Goal: Transaction & Acquisition: Purchase product/service

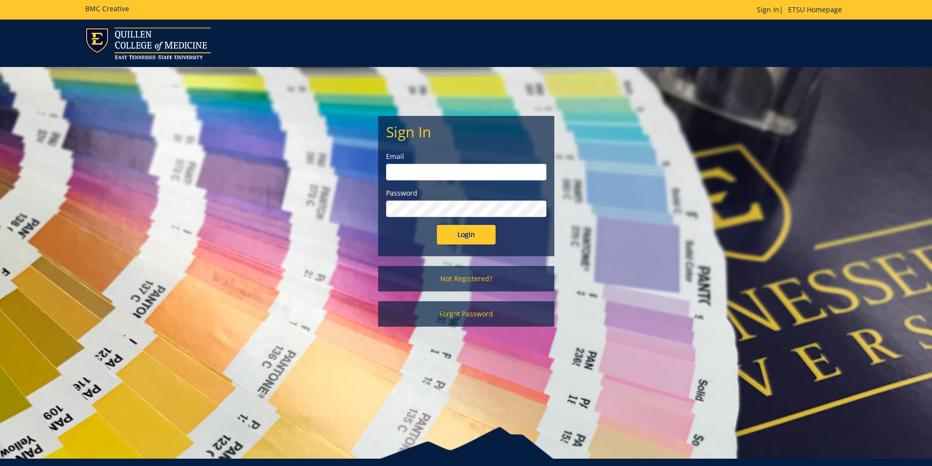
type input "[EMAIL_ADDRESS][DOMAIN_NAME]"
click at [474, 230] on input "Login" at bounding box center [466, 235] width 59 height 20
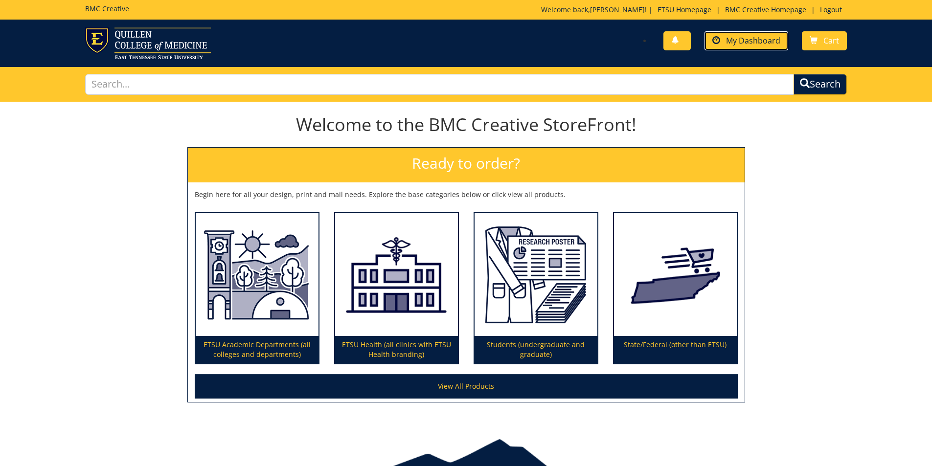
click at [750, 42] on span "My Dashboard" at bounding box center [753, 40] width 54 height 11
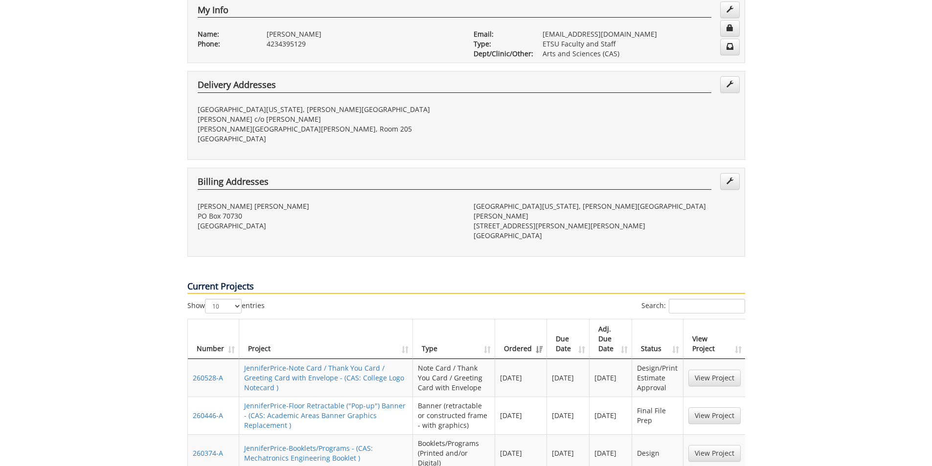
scroll to position [245, 0]
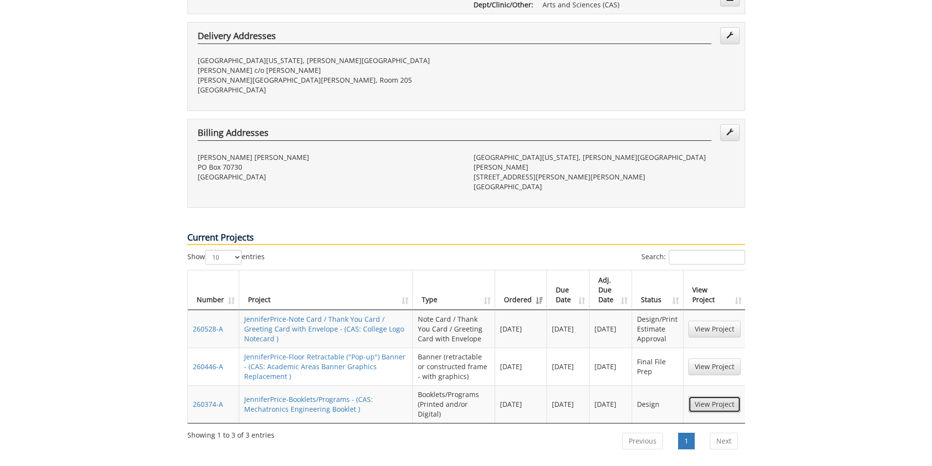
click at [711, 396] on link "View Project" at bounding box center [715, 404] width 52 height 17
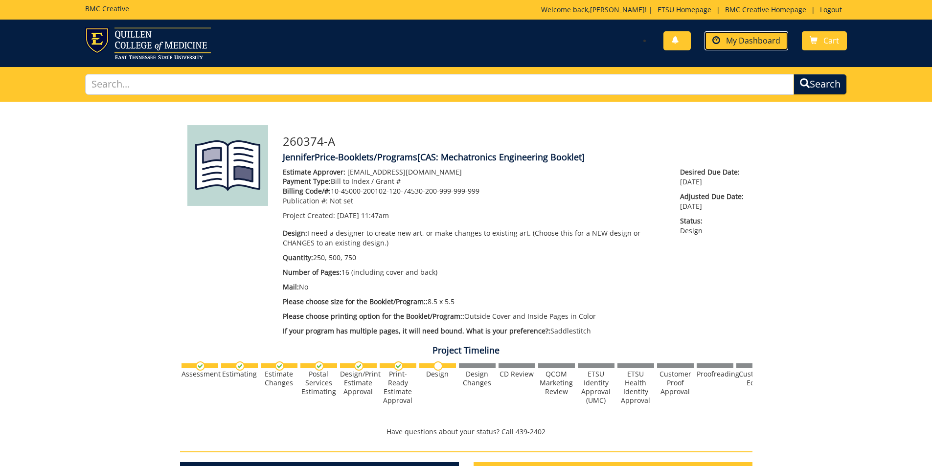
click at [755, 40] on span "My Dashboard" at bounding box center [753, 40] width 54 height 11
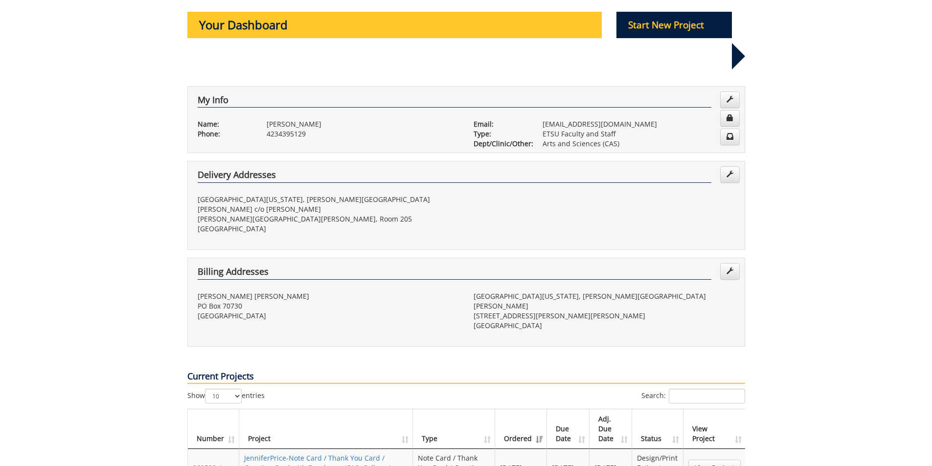
scroll to position [245, 0]
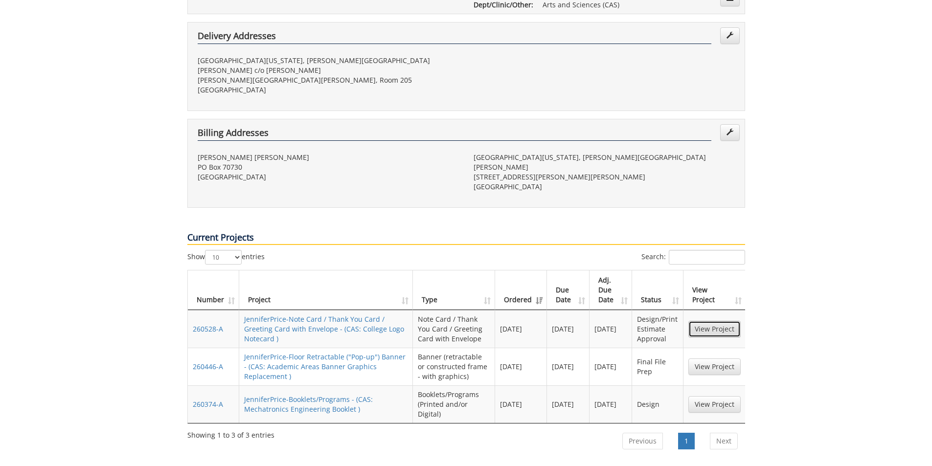
click at [706, 321] on link "View Project" at bounding box center [715, 329] width 52 height 17
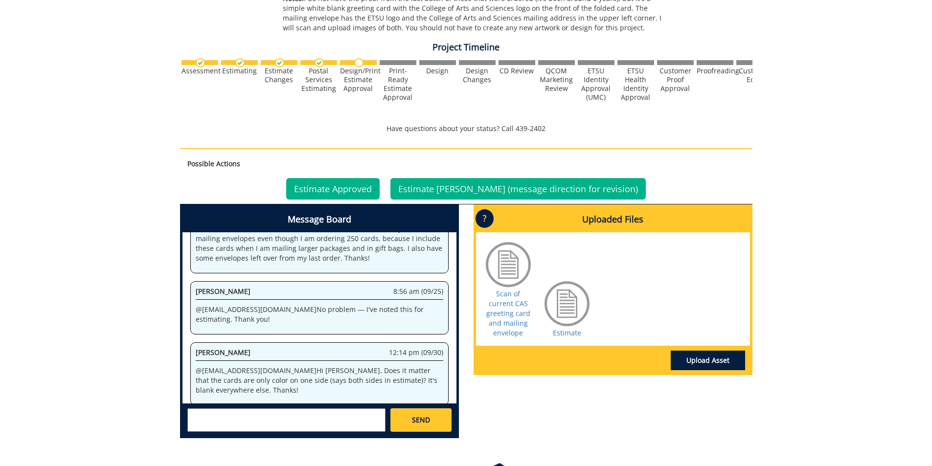
scroll to position [486, 0]
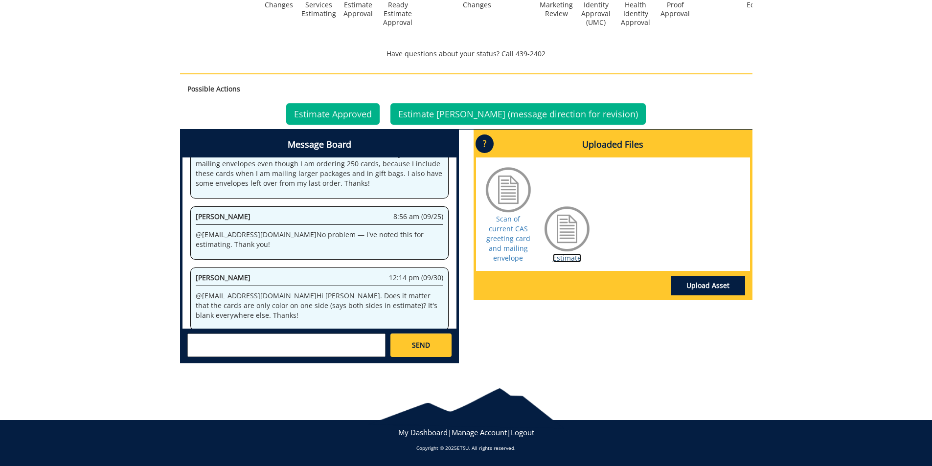
click at [568, 255] on link "Estimate" at bounding box center [567, 258] width 28 height 9
click at [370, 113] on link "Estimate Approved" at bounding box center [332, 114] width 93 height 22
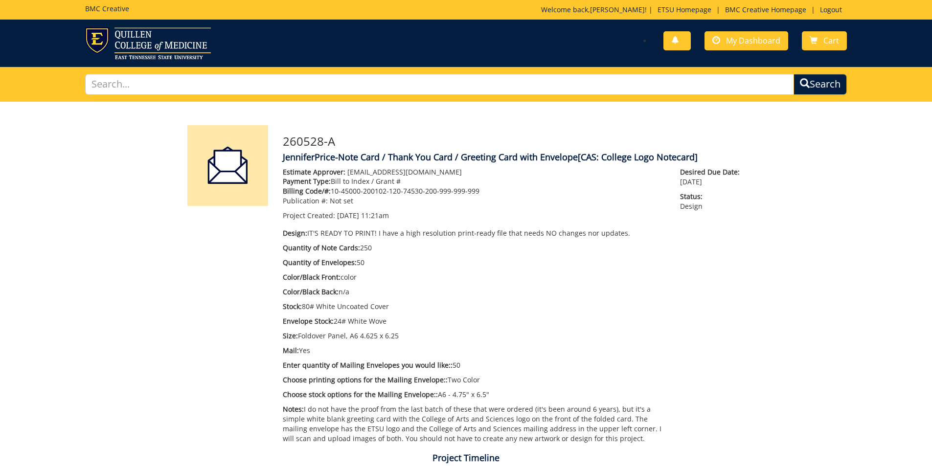
scroll to position [130, 0]
click at [737, 43] on span "My Dashboard" at bounding box center [753, 40] width 54 height 11
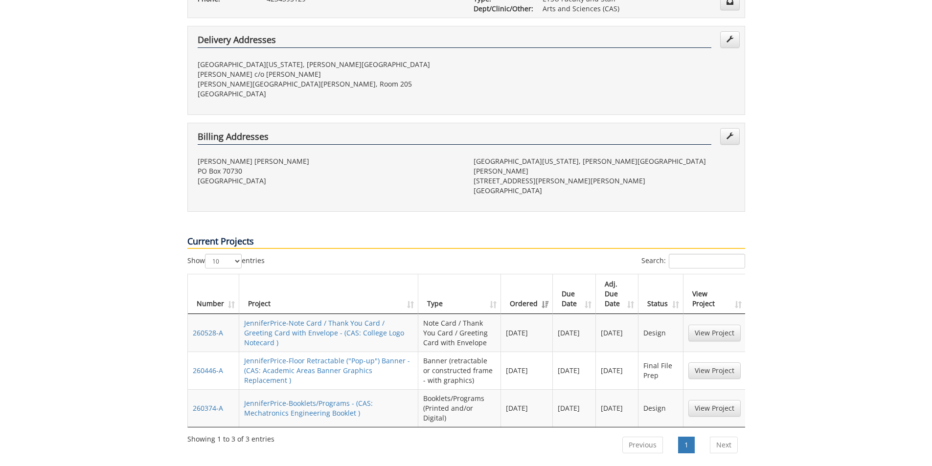
scroll to position [294, 0]
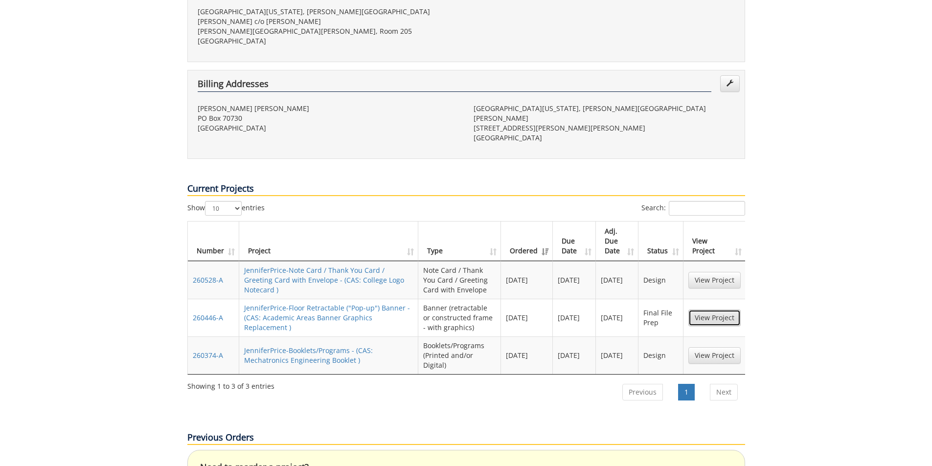
click at [717, 310] on link "View Project" at bounding box center [715, 318] width 52 height 17
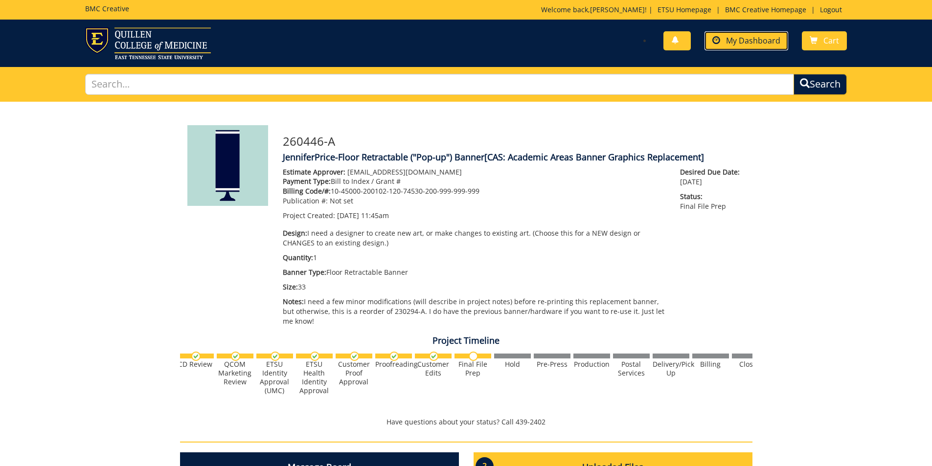
click at [761, 42] on span "My Dashboard" at bounding box center [753, 40] width 54 height 11
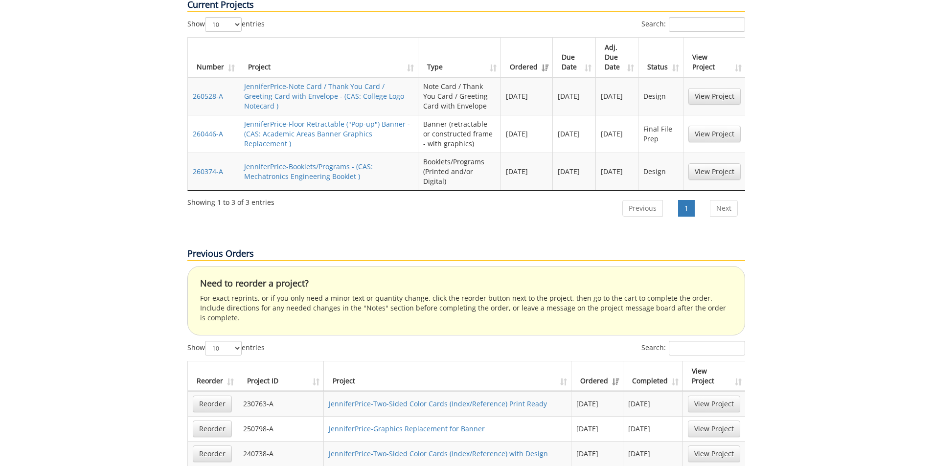
scroll to position [489, 0]
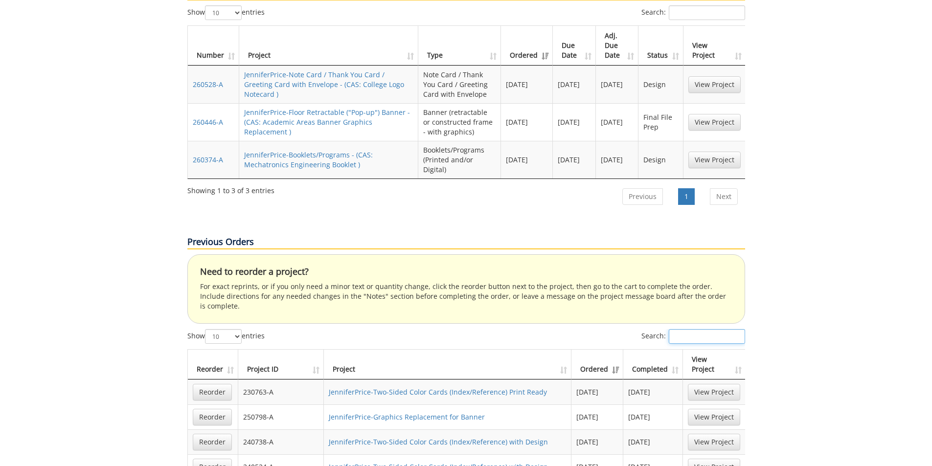
click at [714, 329] on input "Search:" at bounding box center [707, 336] width 76 height 15
type input "2"
type input "c"
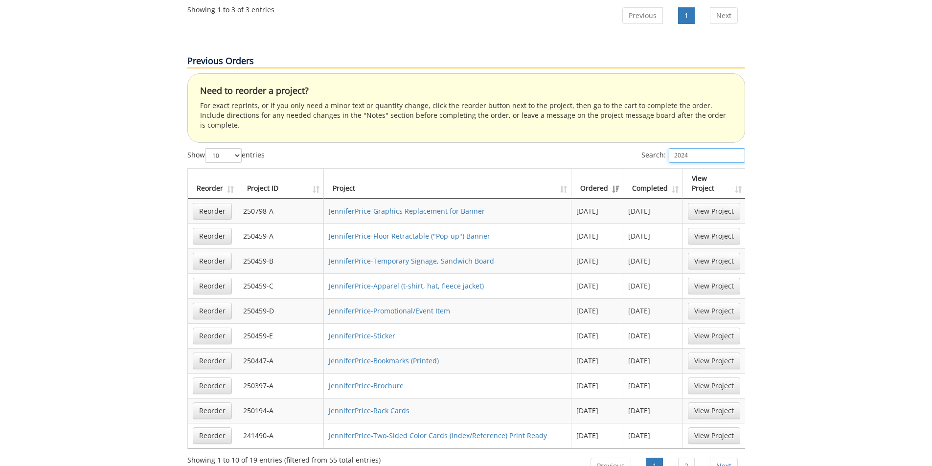
scroll to position [685, 0]
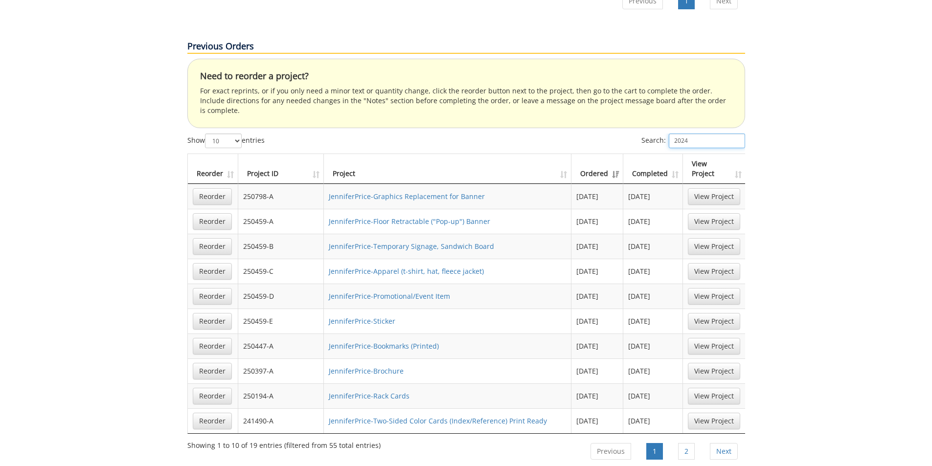
type input "2024"
click at [237, 134] on select "10 25 50 100" at bounding box center [223, 141] width 37 height 15
select select "100"
click at [206, 134] on select "10 25 50 100" at bounding box center [223, 141] width 37 height 15
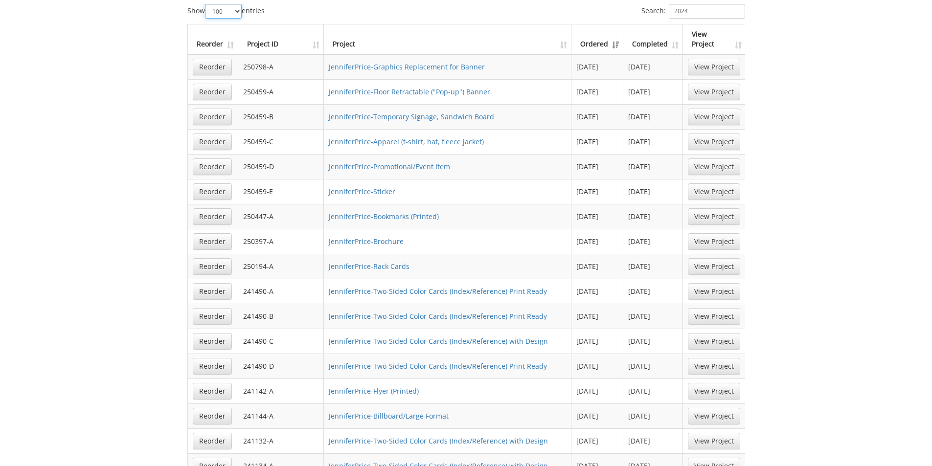
scroll to position [832, 0]
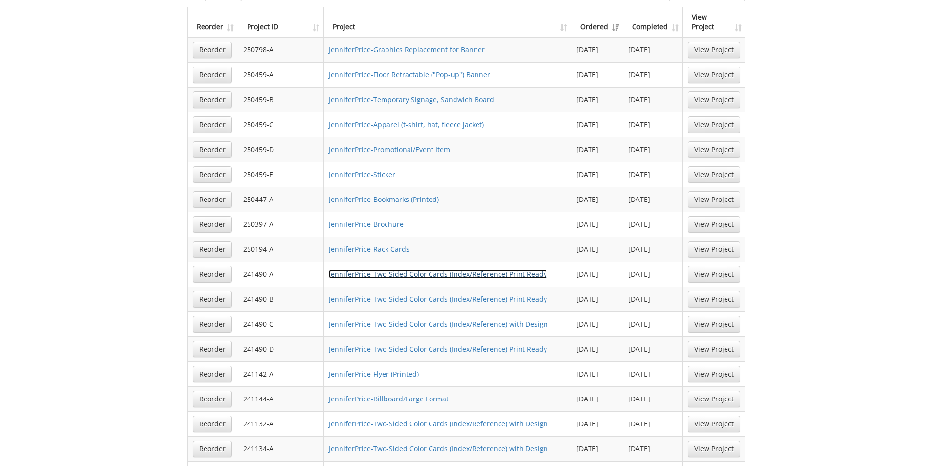
click at [512, 270] on link "JenniferPrice-Two-Sided Color Cards (Index/Reference) Print Ready" at bounding box center [438, 274] width 218 height 9
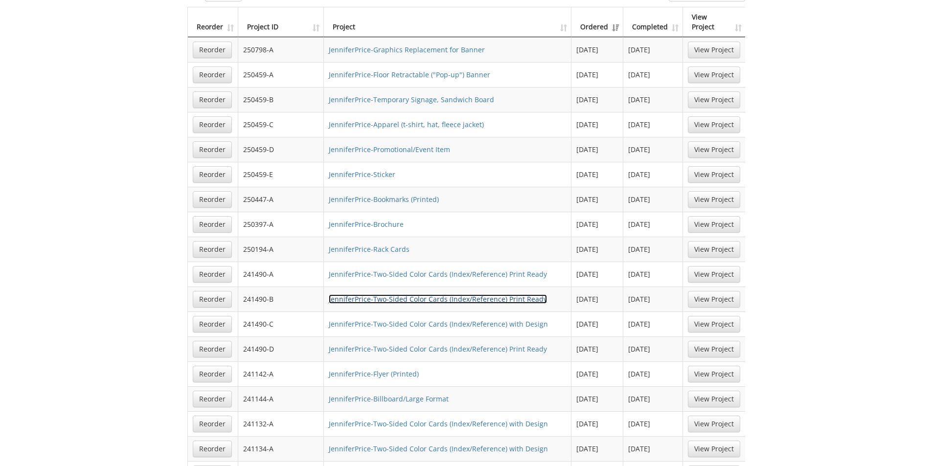
click at [459, 295] on link "JenniferPrice-Two-Sided Color Cards (Index/Reference) Print Ready" at bounding box center [438, 299] width 218 height 9
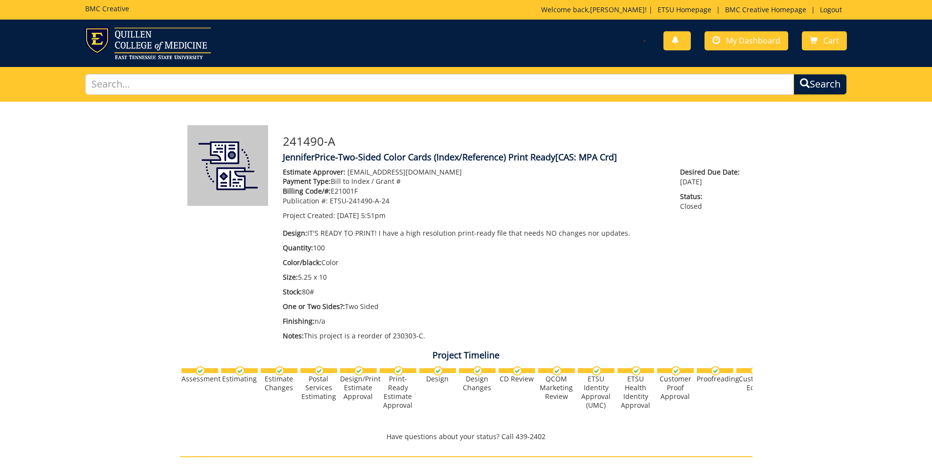
scroll to position [485, 0]
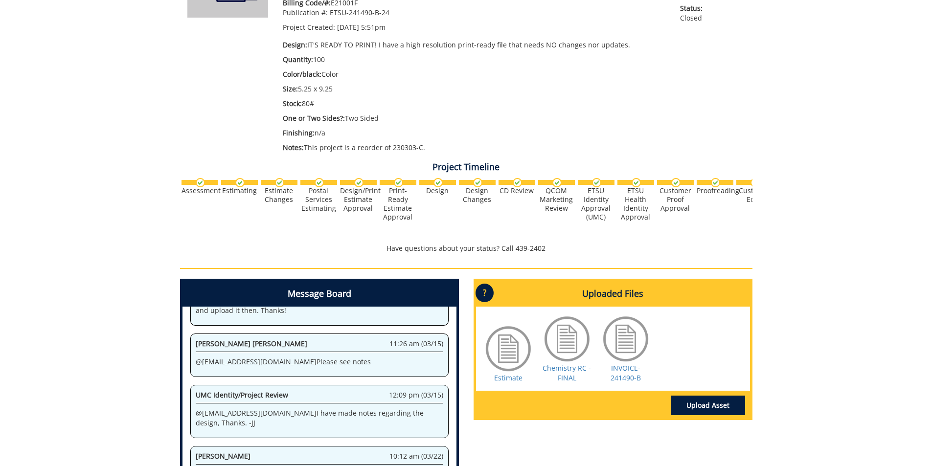
scroll to position [245, 0]
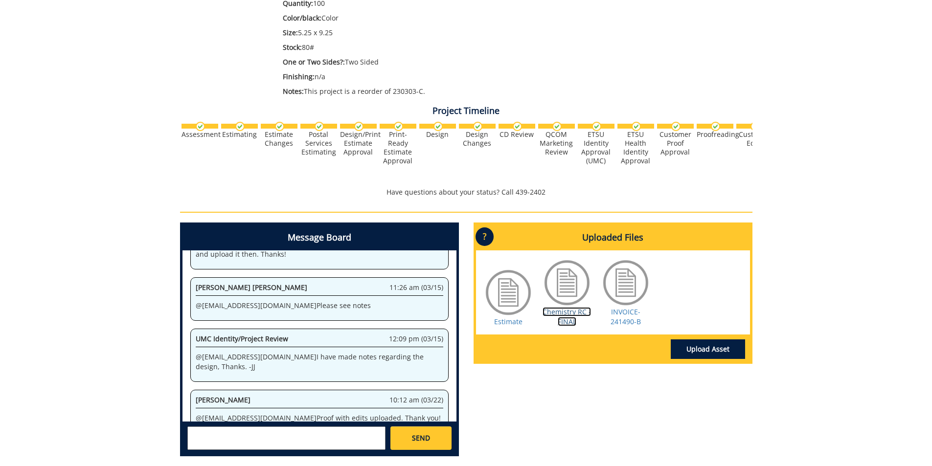
click at [570, 315] on link "Chemistry RC - FINAL" at bounding box center [567, 316] width 48 height 19
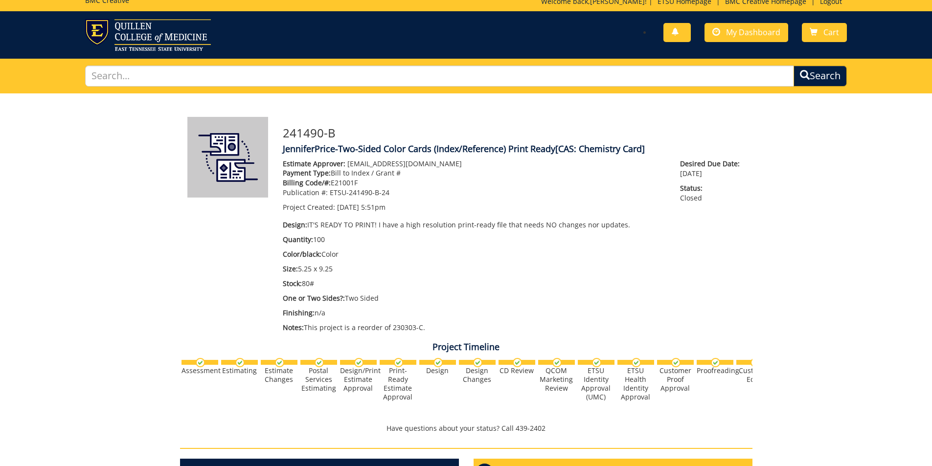
scroll to position [0, 0]
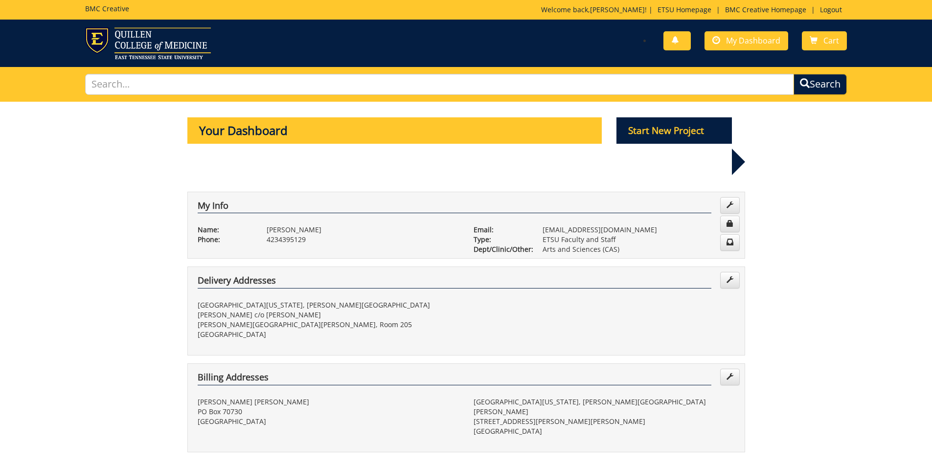
select select "100"
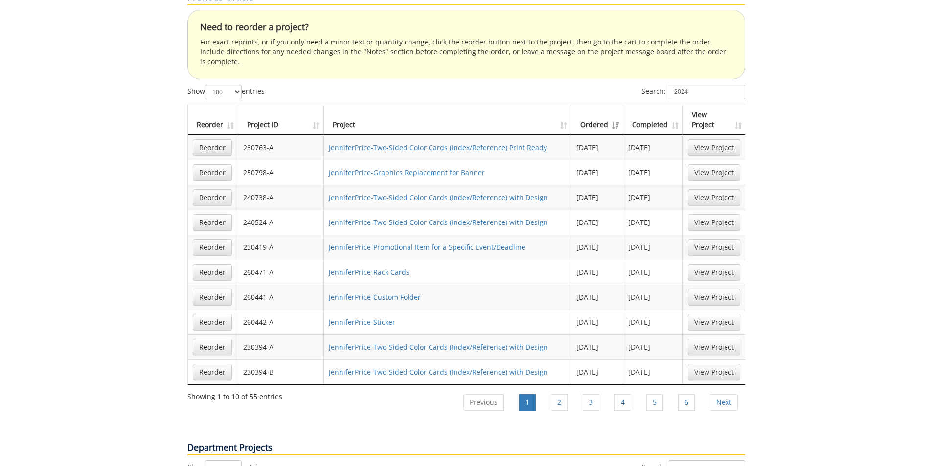
scroll to position [685, 0]
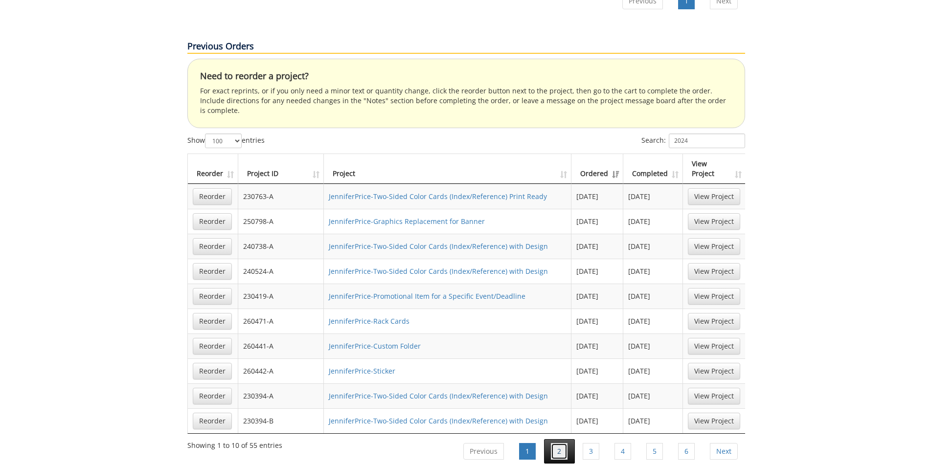
click at [561, 443] on link "2" at bounding box center [559, 451] width 17 height 17
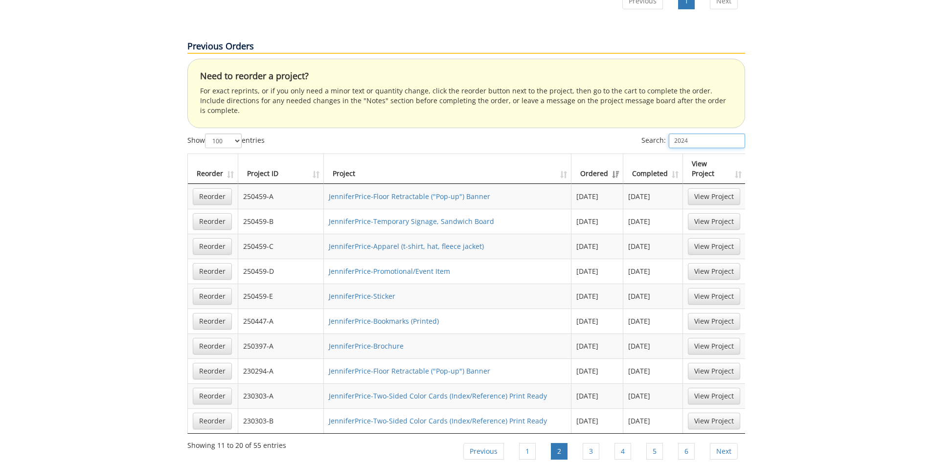
click at [704, 134] on input "2024" at bounding box center [707, 141] width 76 height 15
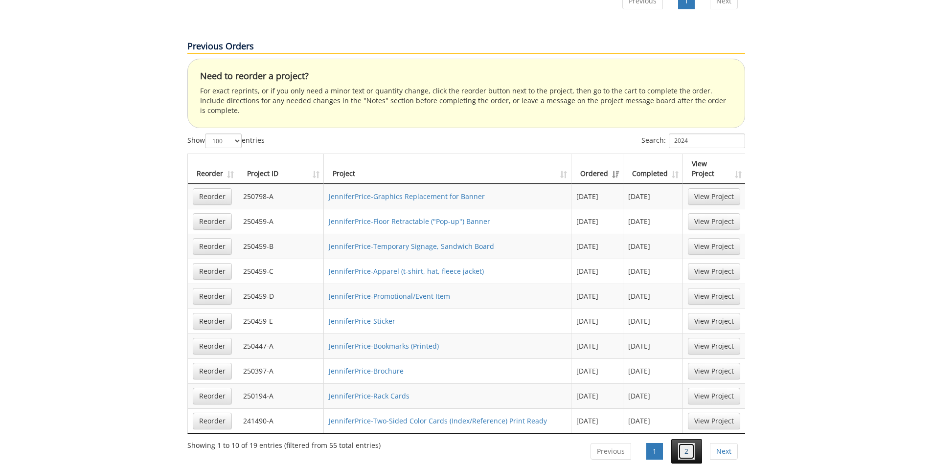
click at [685, 443] on link "2" at bounding box center [686, 451] width 17 height 17
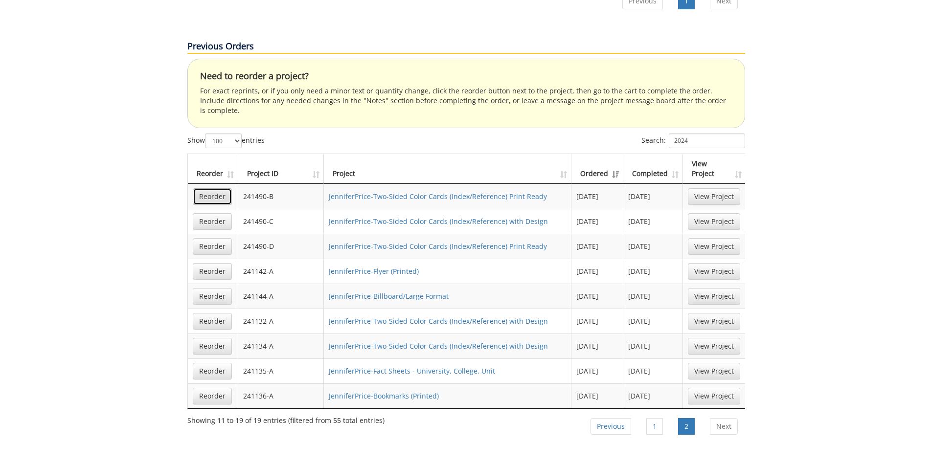
click at [222, 188] on link "Reorder" at bounding box center [212, 196] width 39 height 17
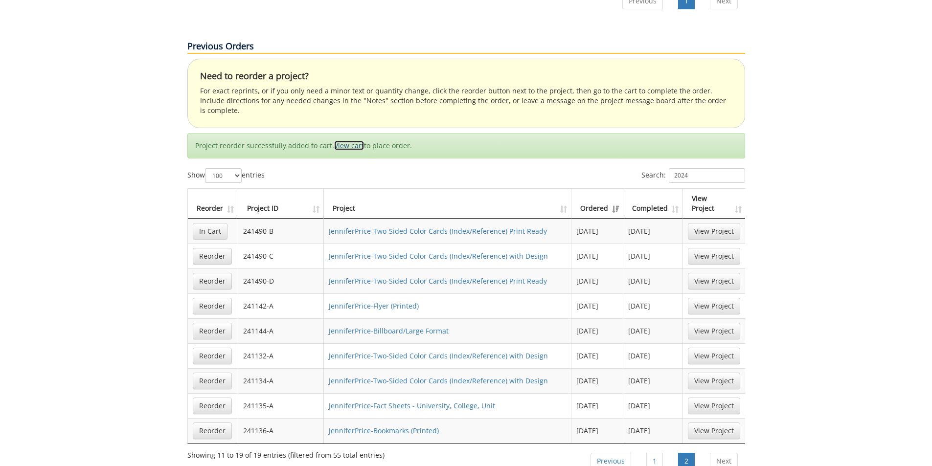
click at [351, 141] on link "View cart" at bounding box center [349, 145] width 30 height 9
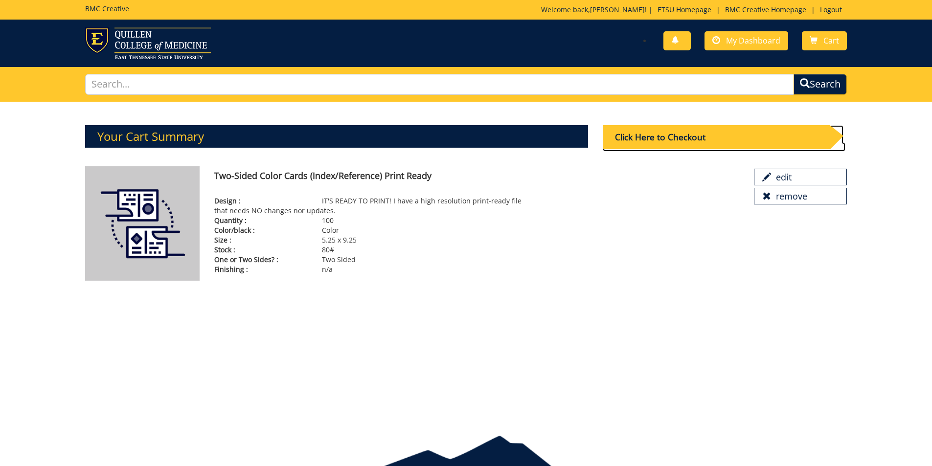
click at [738, 137] on div "Click Here to Checkout" at bounding box center [716, 137] width 227 height 24
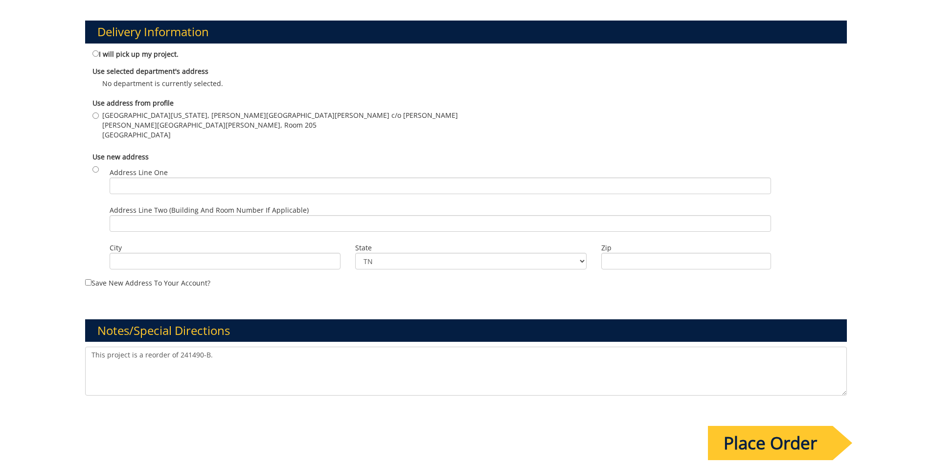
scroll to position [588, 0]
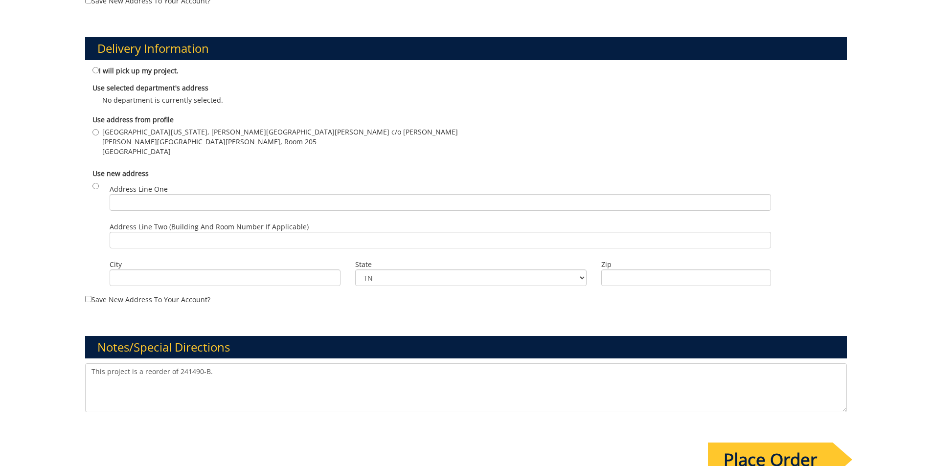
click at [92, 376] on textarea "This project is a reorder of 241490-B." at bounding box center [466, 388] width 763 height 49
click at [224, 374] on textarea "This project is a reorder of 241490-B." at bounding box center [466, 388] width 763 height 49
drag, startPoint x: 272, startPoint y: 372, endPoint x: 254, endPoint y: 373, distance: 18.6
click at [254, 373] on textarea "This project is a reorder of 241490-B." at bounding box center [466, 388] width 763 height 49
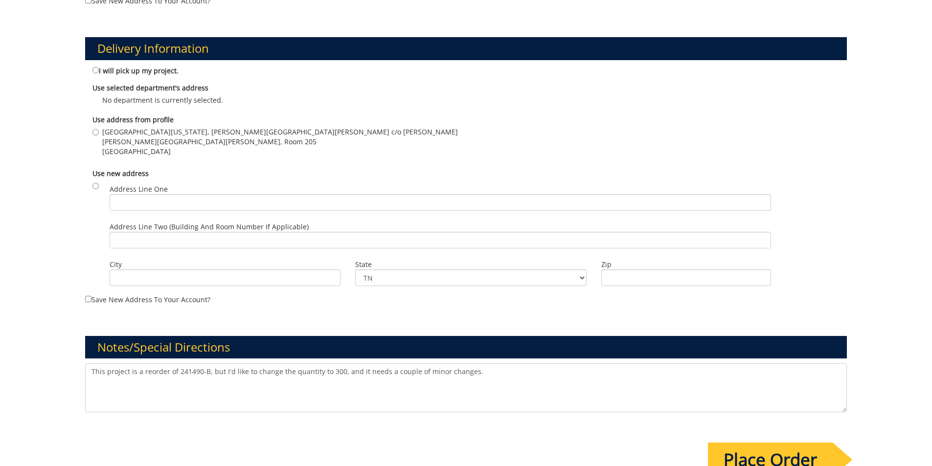
click at [481, 373] on textarea "This project is a reorder of 241490-B." at bounding box center [466, 388] width 763 height 49
type textarea "This project is a reorder of 241490-B, but I'd like to change the quantity to 3…"
click at [96, 133] on input "East Tennessee State University, Gilbreath Hall c/o Jennifer Price Gilbreath Ha…" at bounding box center [96, 132] width 6 height 6
radio input "true"
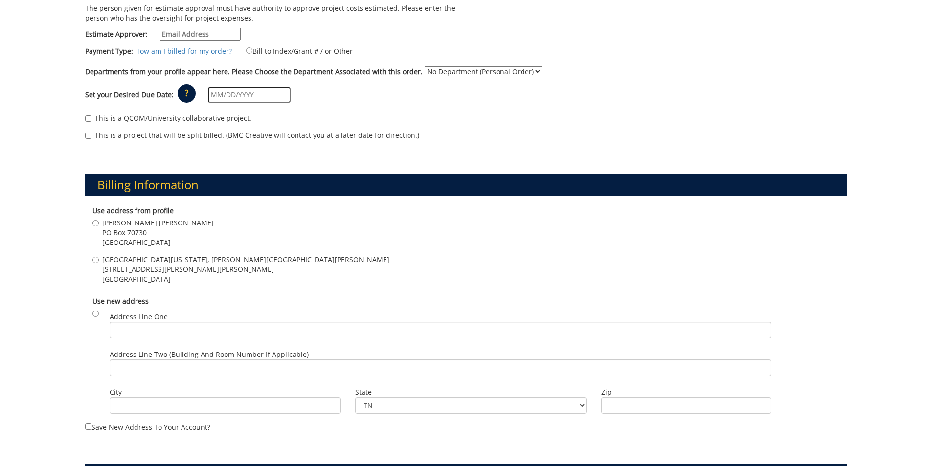
scroll to position [147, 0]
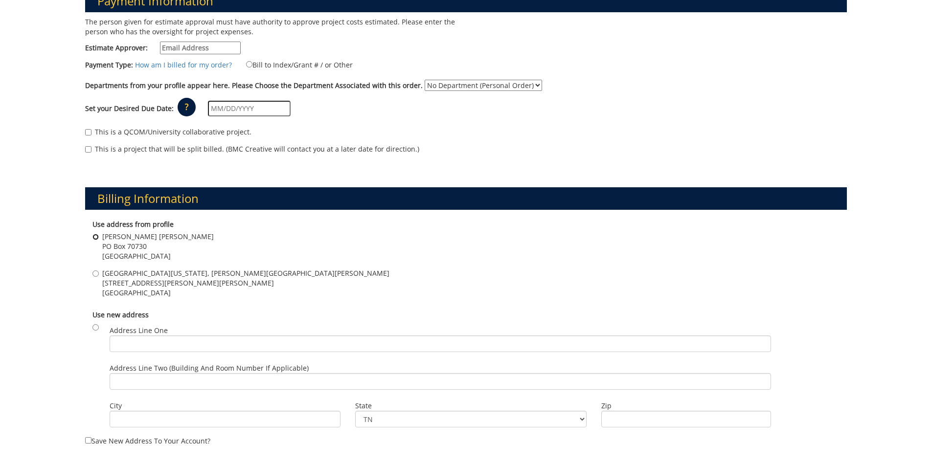
click at [94, 236] on input "Gilbreath Hall PO Box 70730 Johnson city , TN 37614" at bounding box center [96, 237] width 6 height 6
radio input "true"
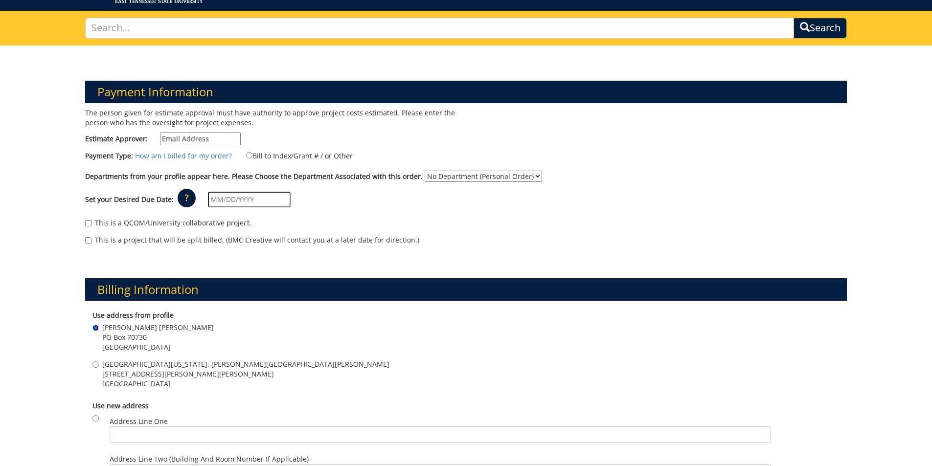
scroll to position [49, 0]
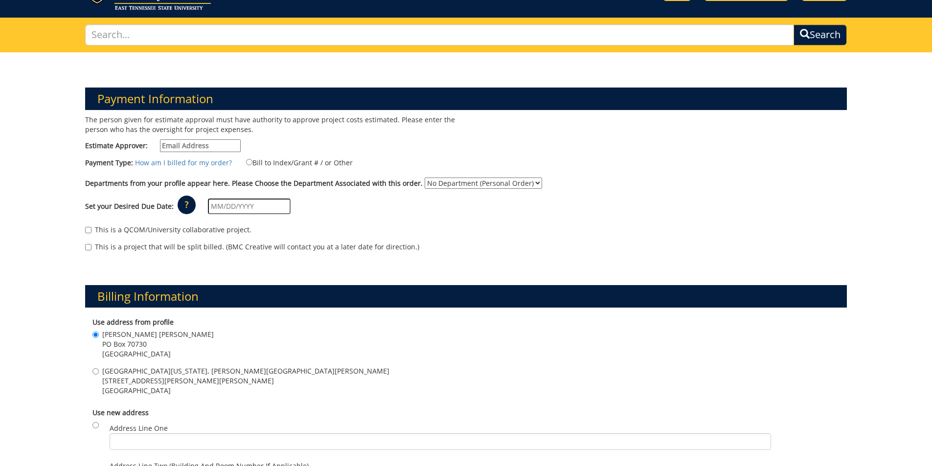
click at [205, 144] on input "Estimate Approver:" at bounding box center [200, 145] width 81 height 13
type input "[EMAIL_ADDRESS][DOMAIN_NAME]"
type input "1812 Lone Oak Rd"
type input "Johnson City"
type input "37604"
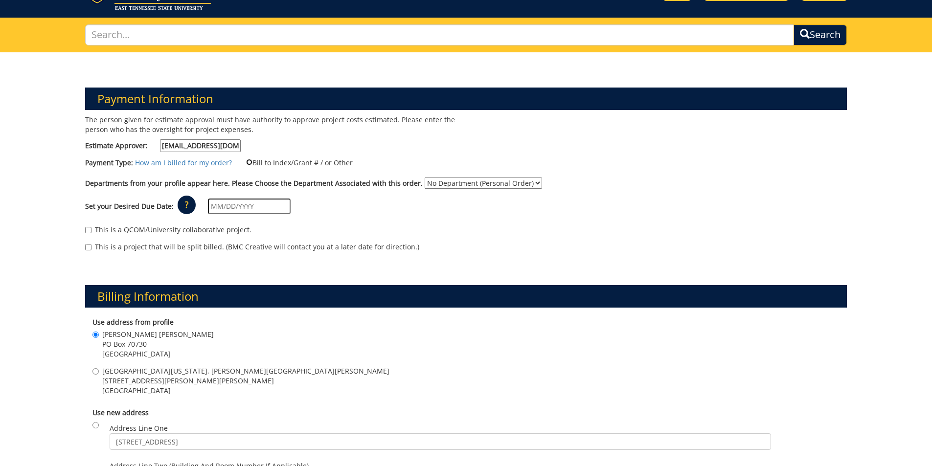
click at [246, 161] on input "Bill to Index/Grant # / or Other" at bounding box center [249, 162] width 6 height 6
radio input "true"
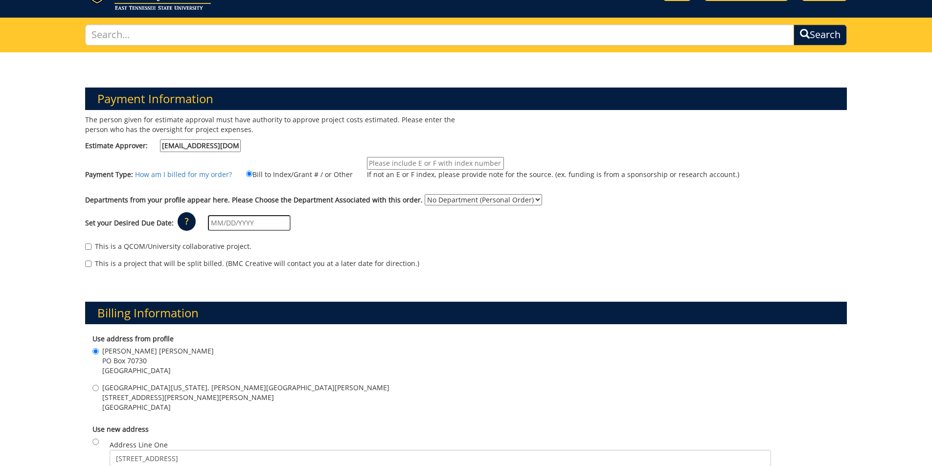
click at [445, 163] on input "If not an E or F index, please provide note for the source. (ex. funding is fro…" at bounding box center [435, 163] width 137 height 13
type input "10-45000-200102-120-74530-200-999-999-999"
click at [434, 197] on select "No Department (Personal Order) Arts and Sciences (CAS)" at bounding box center [483, 199] width 117 height 11
select select "15"
click at [425, 194] on select "No Department (Personal Order) Arts and Sciences (CAS)" at bounding box center [483, 199] width 117 height 11
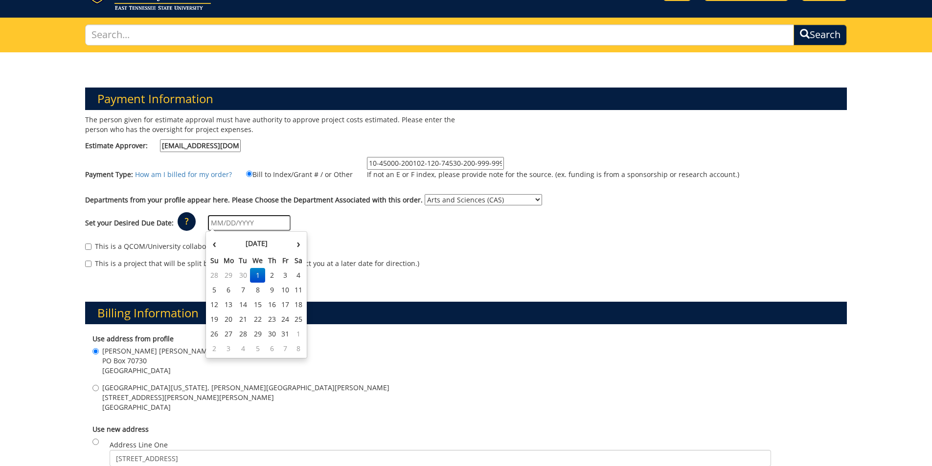
click at [254, 222] on input "text" at bounding box center [249, 223] width 83 height 16
type input "[DATE]"
click at [288, 291] on td "10" at bounding box center [285, 290] width 13 height 15
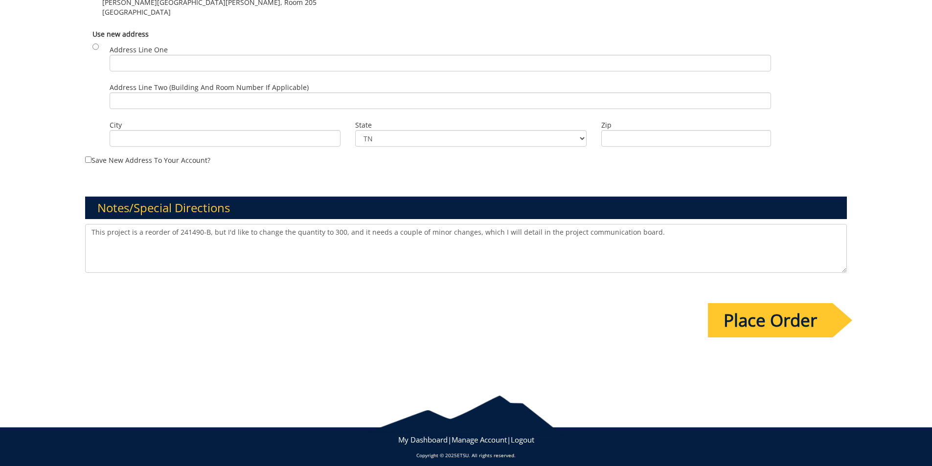
scroll to position [773, 0]
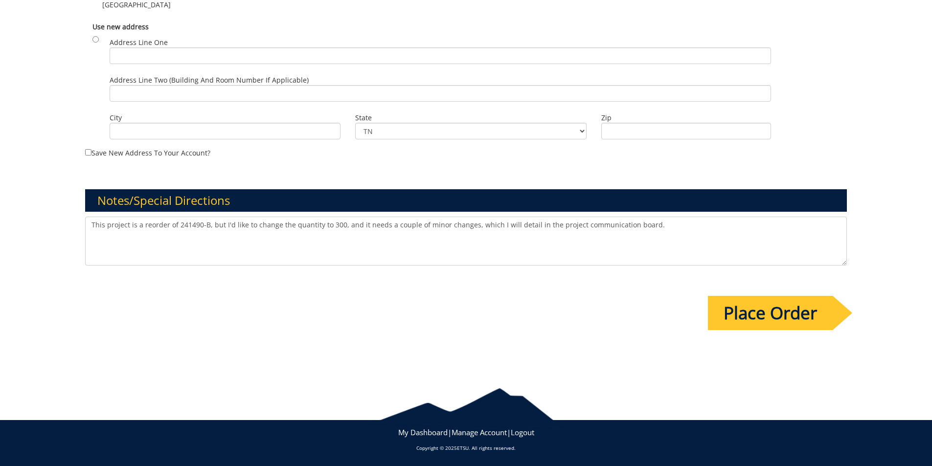
click at [757, 314] on input "Place Order" at bounding box center [770, 313] width 125 height 34
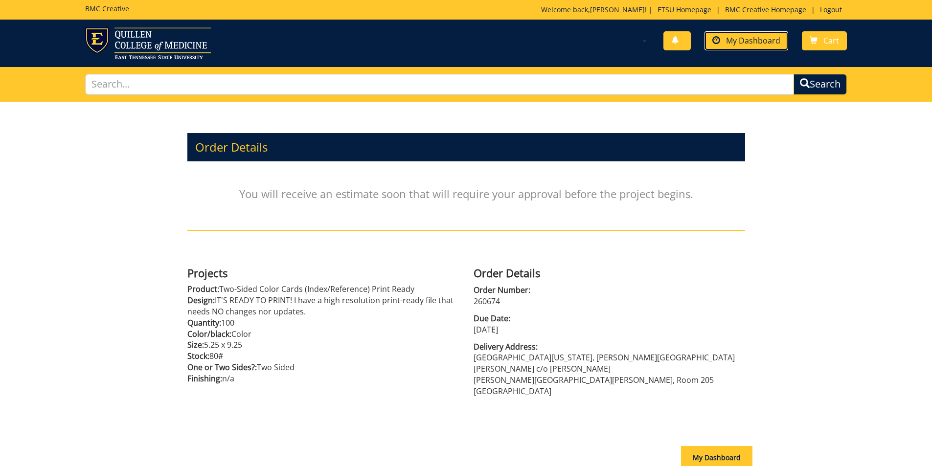
click at [741, 47] on link "My Dashboard" at bounding box center [747, 40] width 84 height 19
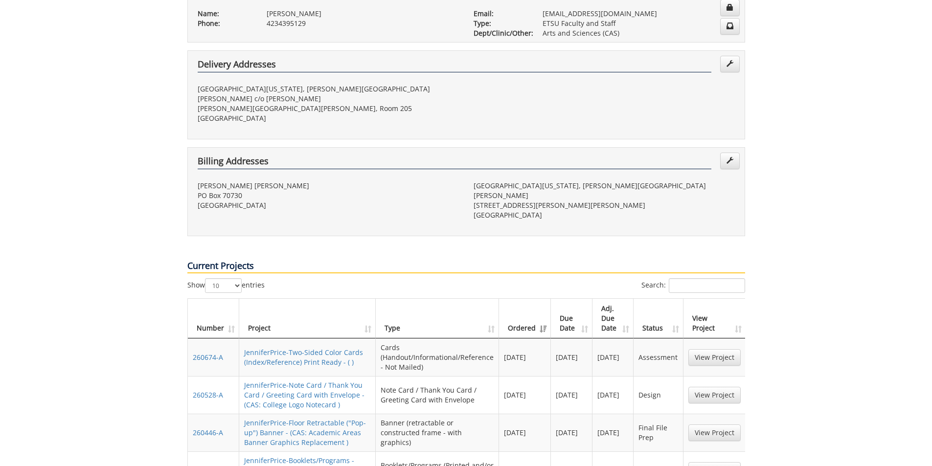
scroll to position [245, 0]
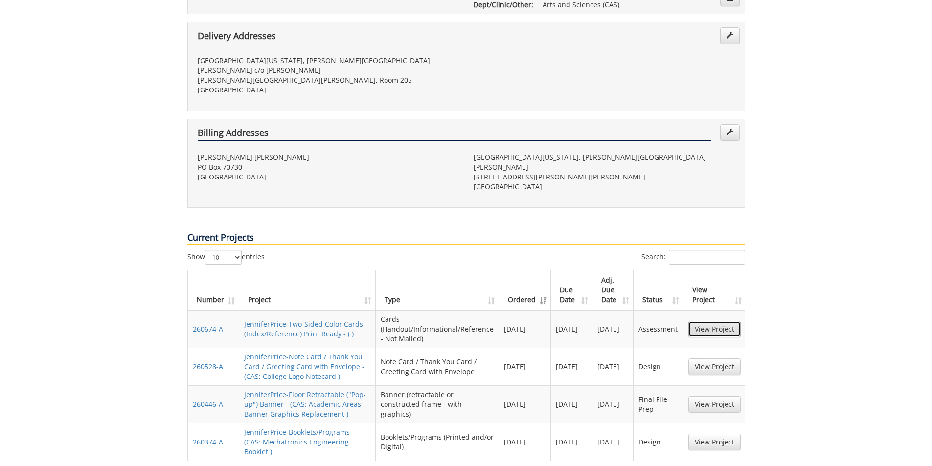
click at [735, 321] on link "View Project" at bounding box center [715, 329] width 52 height 17
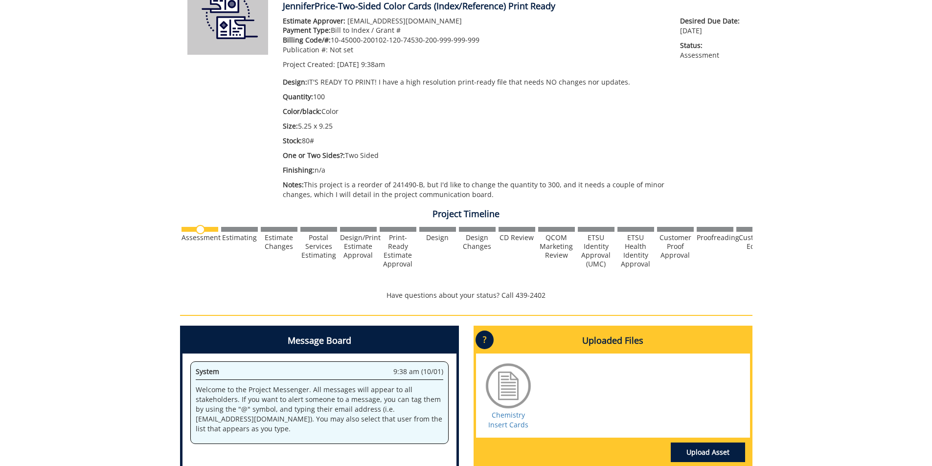
scroll to position [245, 0]
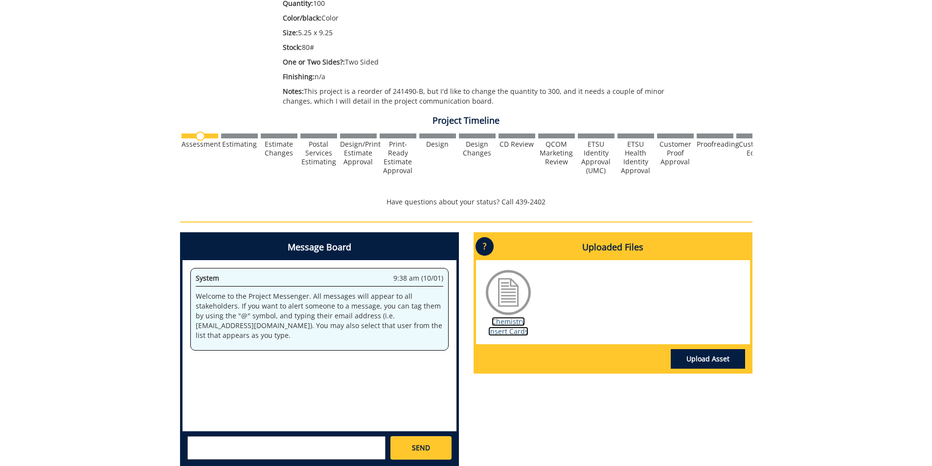
click at [503, 331] on link "Chemistry Insert Cards" at bounding box center [508, 326] width 40 height 19
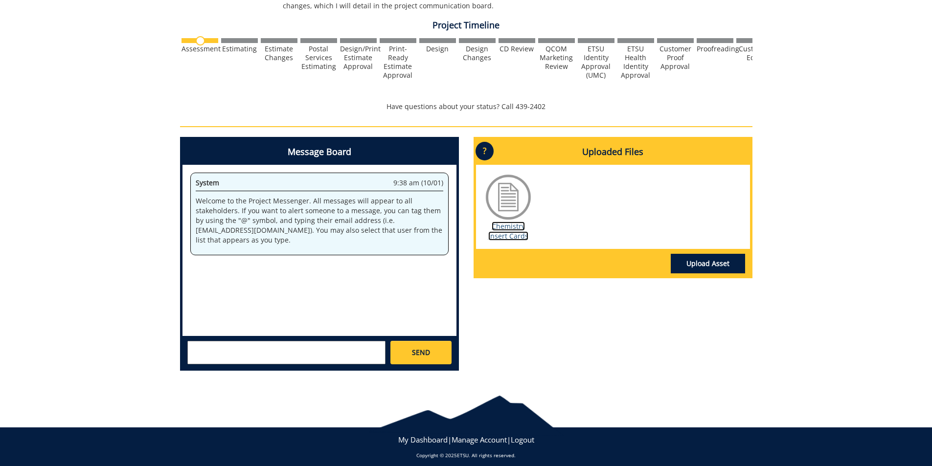
scroll to position [343, 0]
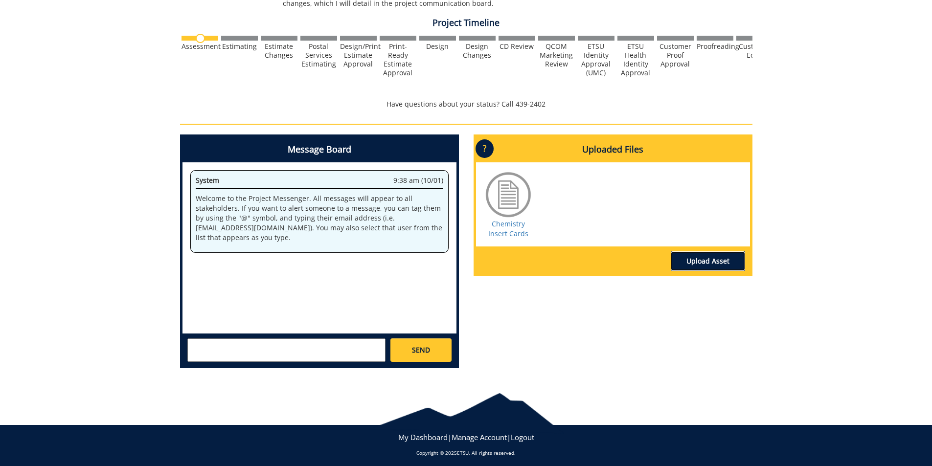
click at [731, 264] on link "Upload Asset" at bounding box center [708, 262] width 74 height 20
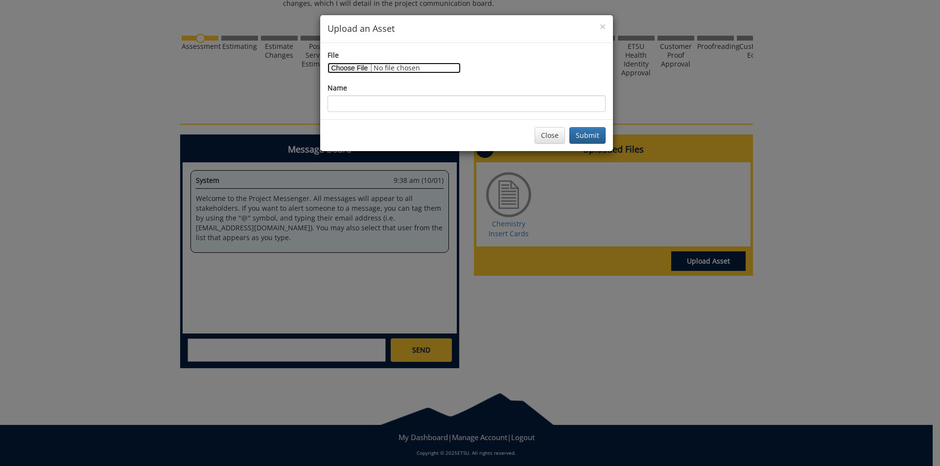
click at [361, 69] on input "File" at bounding box center [393, 68] width 133 height 11
type input "C:\fakepath\chemistry rc - final-65fd9851d91b54.61179275.pdf"
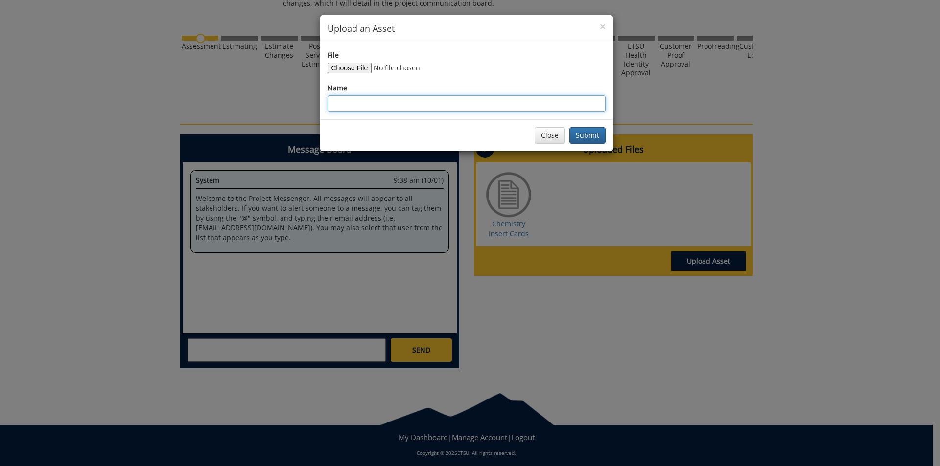
click at [400, 105] on input "Name" at bounding box center [466, 103] width 278 height 17
click at [332, 104] on input "Newer Chemistry Card" at bounding box center [466, 103] width 278 height 17
type input "Copy of Newer Chemistry Card"
click at [590, 142] on button "Submit" at bounding box center [587, 135] width 36 height 17
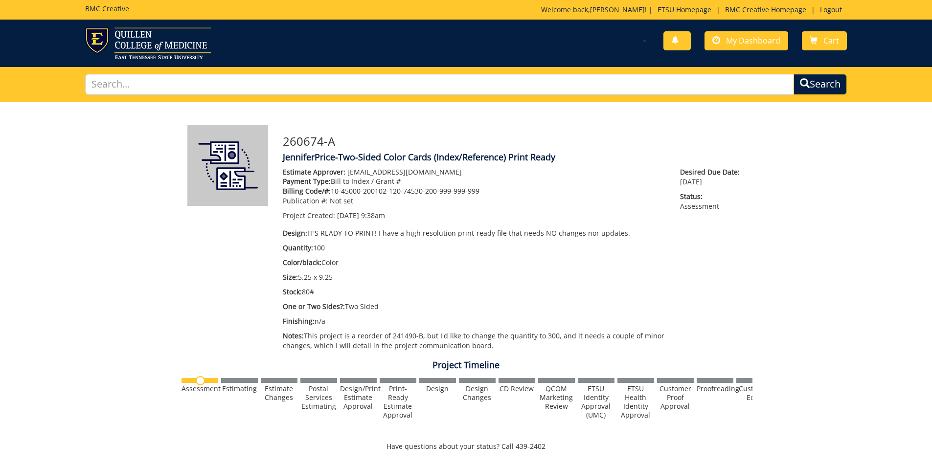
scroll to position [343, 0]
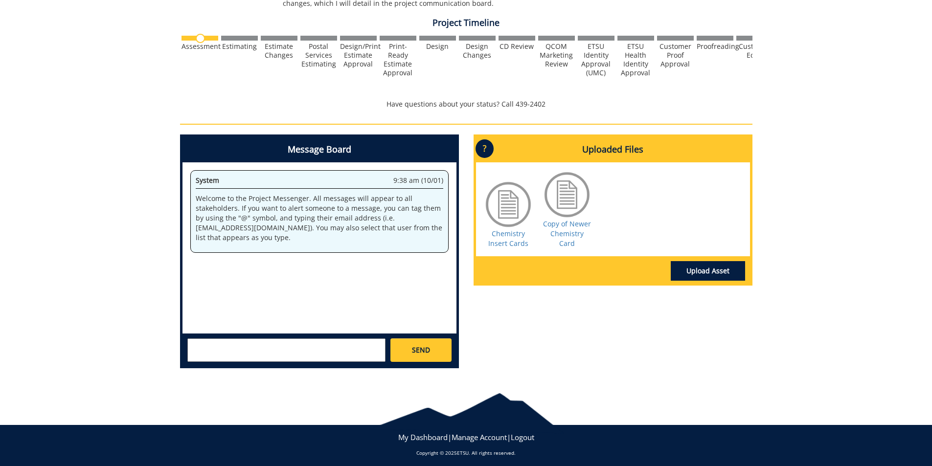
click at [250, 355] on textarea at bounding box center [286, 350] width 198 height 23
drag, startPoint x: 348, startPoint y: 345, endPoint x: 376, endPoint y: 351, distance: 28.6
click at [376, 351] on textarea "@[EMAIL_ADDRESS][DOMAIN_NAME] @[EMAIL_ADDRESS][DOMAIN_NAME] Hi. I'd like to re-…" at bounding box center [286, 350] width 198 height 23
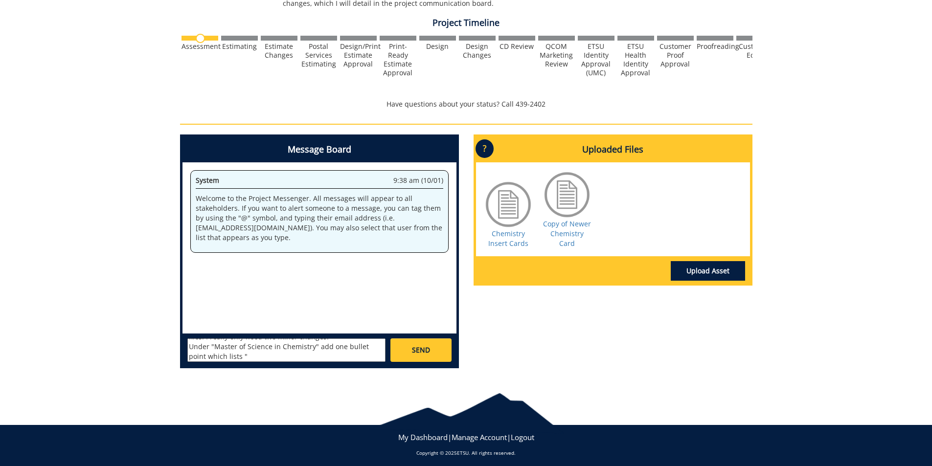
click at [251, 356] on textarea "@[EMAIL_ADDRESS][DOMAIN_NAME] @[EMAIL_ADDRESS][DOMAIN_NAME] Hi. I'd like to re-…" at bounding box center [286, 350] width 198 height 23
paste textarea "analytical, inorganic, organic, and physical chemistry"
drag, startPoint x: 338, startPoint y: 348, endPoint x: 350, endPoint y: 348, distance: 11.8
click at [350, 348] on textarea "@[EMAIL_ADDRESS][DOMAIN_NAME] @[EMAIL_ADDRESS][DOMAIN_NAME] Hi. I'd like to re-…" at bounding box center [286, 350] width 198 height 23
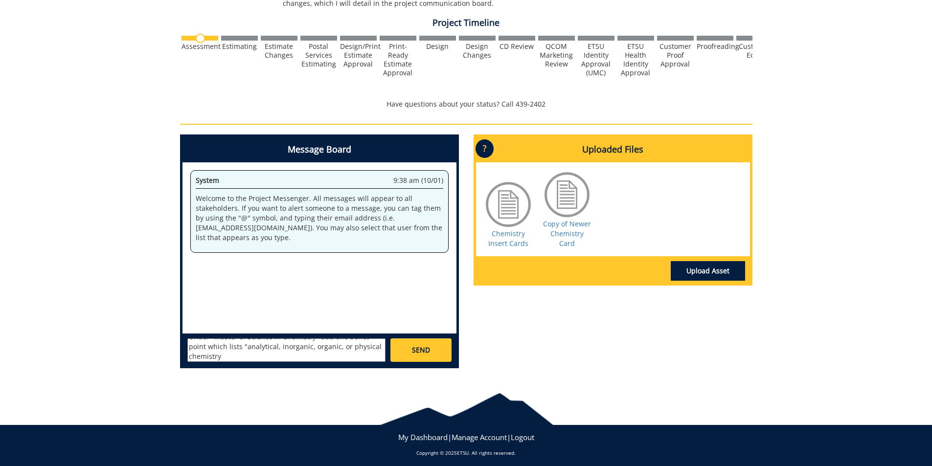
click at [220, 360] on textarea "@[EMAIL_ADDRESS][DOMAIN_NAME] @[EMAIL_ADDRESS][DOMAIN_NAME] Hi. I'd like to re-…" at bounding box center [286, 350] width 198 height 23
click at [245, 348] on textarea "@[EMAIL_ADDRESS][DOMAIN_NAME] @[EMAIL_ADDRESS][DOMAIN_NAME] Hi. I'd like to re-…" at bounding box center [286, 350] width 198 height 23
drag, startPoint x: 338, startPoint y: 349, endPoint x: 345, endPoint y: 349, distance: 6.9
click at [345, 349] on textarea "@[EMAIL_ADDRESS][DOMAIN_NAME] @[EMAIL_ADDRESS][DOMAIN_NAME] Hi. I'd like to re-…" at bounding box center [286, 350] width 198 height 23
click at [265, 359] on textarea "@[EMAIL_ADDRESS][DOMAIN_NAME] @[EMAIL_ADDRESS][DOMAIN_NAME] Hi. I'd like to re-…" at bounding box center [286, 350] width 198 height 23
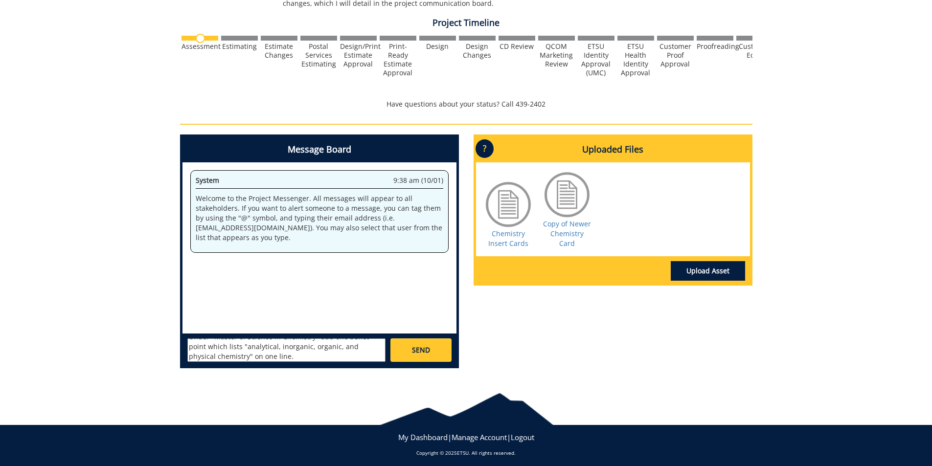
scroll to position [67, 0]
paste textarea "Jobs in chemistry are projected to increase annually by 7% through 2026 by the …"
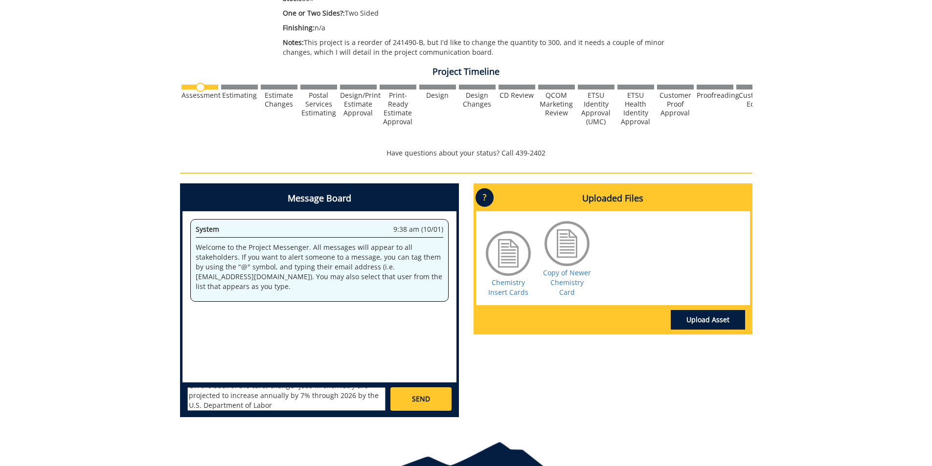
scroll to position [79, 0]
click at [268, 395] on textarea "@[EMAIL_ADDRESS][DOMAIN_NAME] @[EMAIL_ADDRESS][DOMAIN_NAME] Hi. I'd like to re-…" at bounding box center [286, 399] width 198 height 23
click at [271, 405] on textarea "@[EMAIL_ADDRESS][DOMAIN_NAME] @[EMAIL_ADDRESS][DOMAIN_NAME] Hi. I'd like to re-…" at bounding box center [286, 399] width 198 height 23
paste textarea "Jobs in chemistry are projected to increase annually by 7% through 2026 by the …"
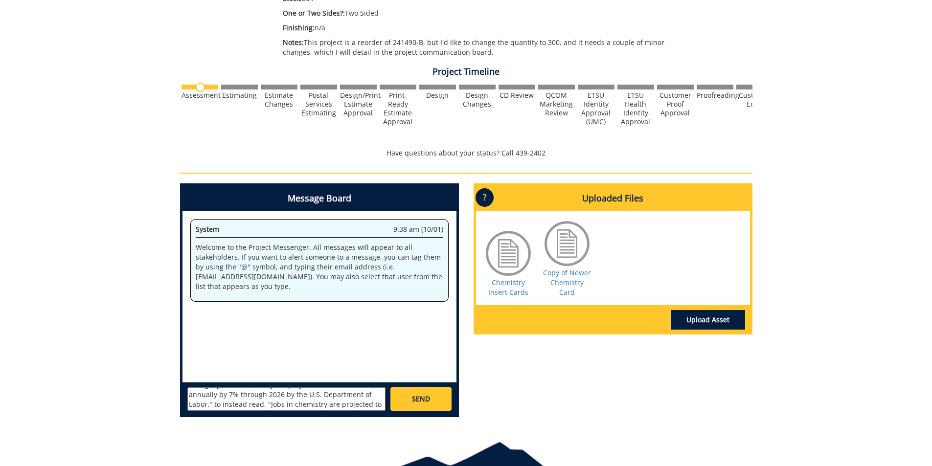
scroll to position [116, 0]
click at [259, 398] on textarea "@[EMAIL_ADDRESS][DOMAIN_NAME] @[EMAIL_ADDRESS][DOMAIN_NAME] Hi. I'd like to re-…" at bounding box center [286, 399] width 198 height 23
click at [260, 397] on textarea "@[EMAIL_ADDRESS][DOMAIN_NAME] @[EMAIL_ADDRESS][DOMAIN_NAME] Hi. I'd like to re-…" at bounding box center [286, 399] width 198 height 23
click at [302, 395] on textarea "@[EMAIL_ADDRESS][DOMAIN_NAME] @[EMAIL_ADDRESS][DOMAIN_NAME] Hi. I'd like to re-…" at bounding box center [286, 399] width 198 height 23
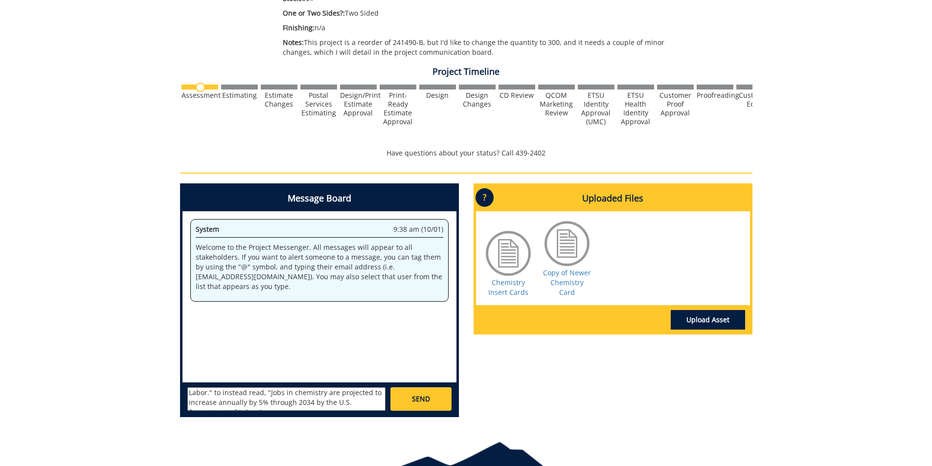
scroll to position [116, 0]
type textarea "@[EMAIL_ADDRESS][DOMAIN_NAME] @[EMAIL_ADDRESS][DOMAIN_NAME] Hi. I'd like to re-…"
click at [421, 402] on span "SEND" at bounding box center [421, 400] width 18 height 10
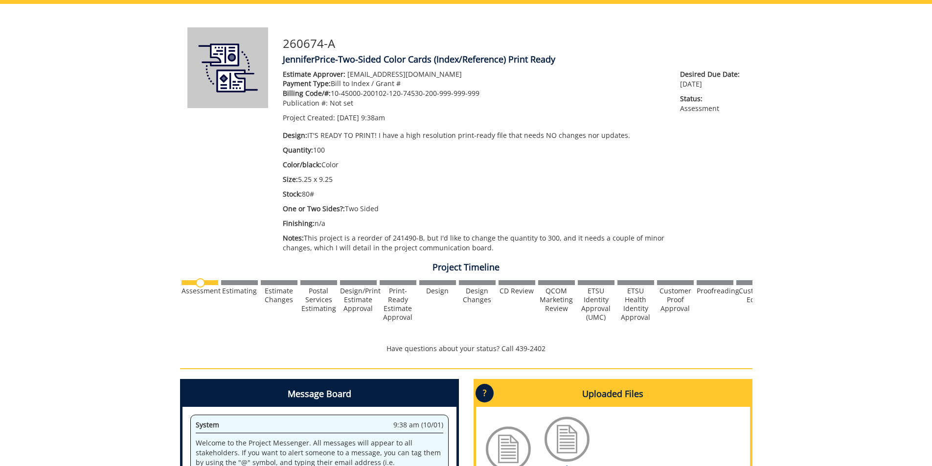
scroll to position [0, 0]
